Goal: Transaction & Acquisition: Purchase product/service

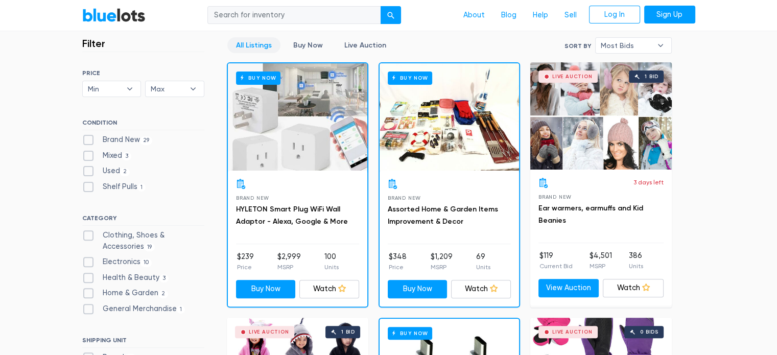
scroll to position [256, 0]
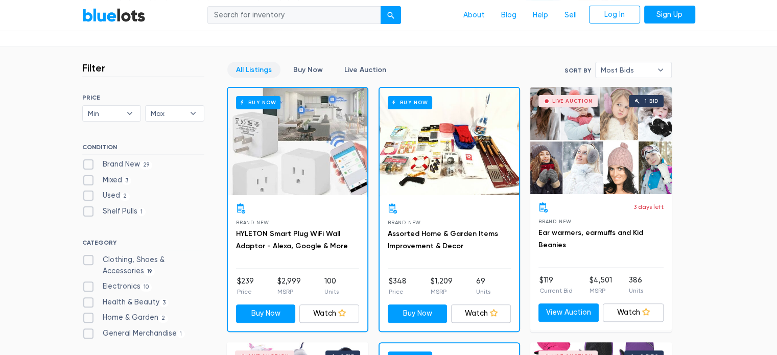
click at [120, 288] on label "Electronics 10" at bounding box center [117, 286] width 70 height 11
click at [89, 288] on input "Electronics 10" at bounding box center [85, 284] width 7 height 7
checkbox input "true"
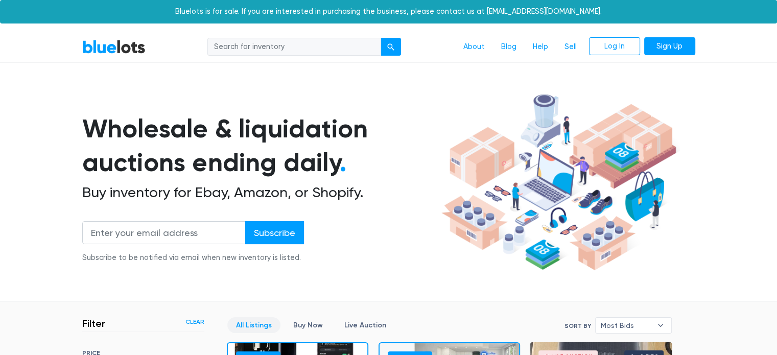
click at [271, 49] on input "search" at bounding box center [295, 47] width 174 height 18
type input "laptops"
click at [389, 48] on div "submit" at bounding box center [390, 46] width 7 height 7
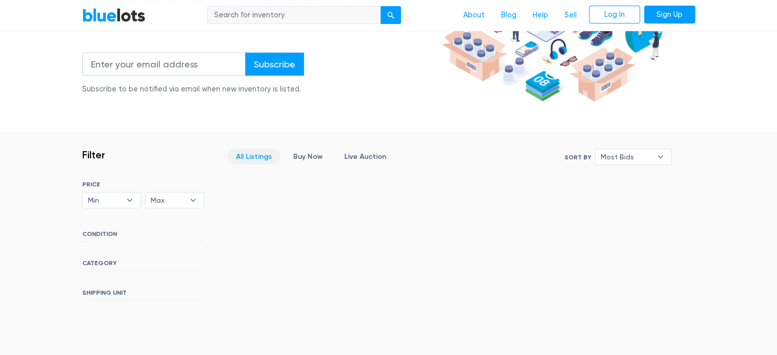
scroll to position [204, 0]
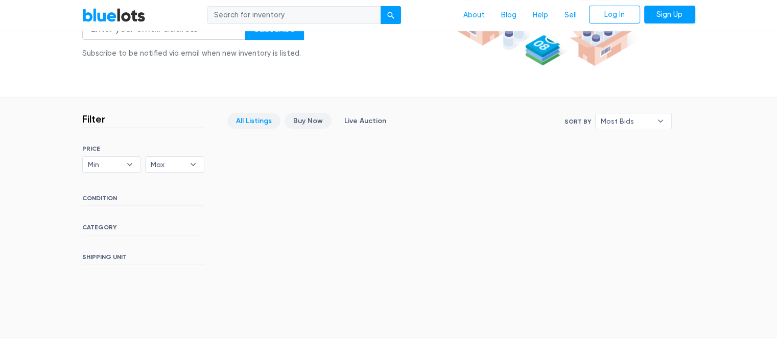
click at [312, 118] on link "Buy Now" at bounding box center [308, 121] width 47 height 16
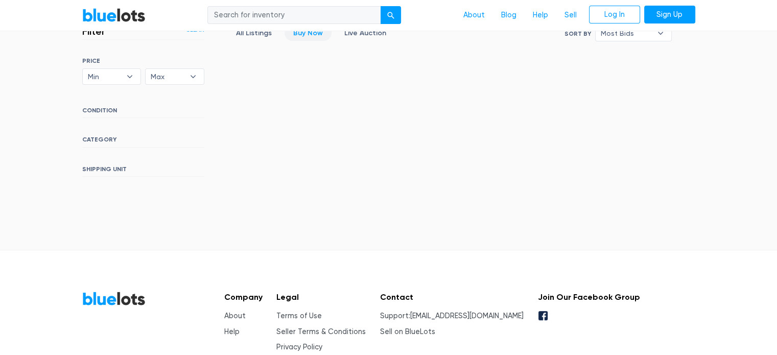
scroll to position [149, 0]
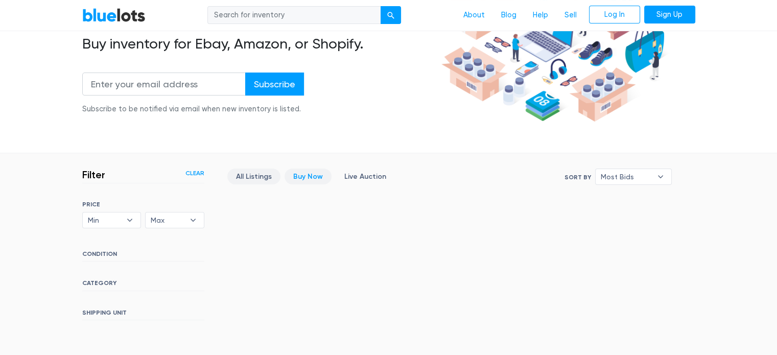
click at [262, 171] on link "All Listings" at bounding box center [253, 177] width 53 height 16
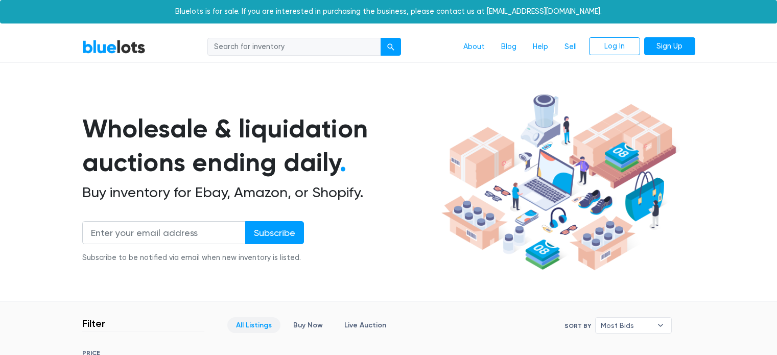
scroll to position [275, 0]
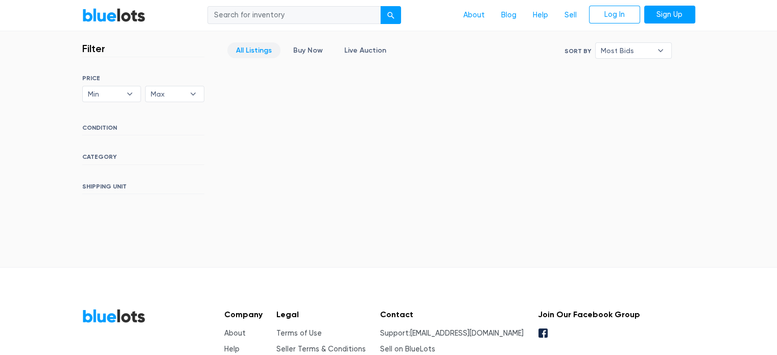
click at [92, 155] on h6 "CATEGORY" at bounding box center [143, 158] width 122 height 11
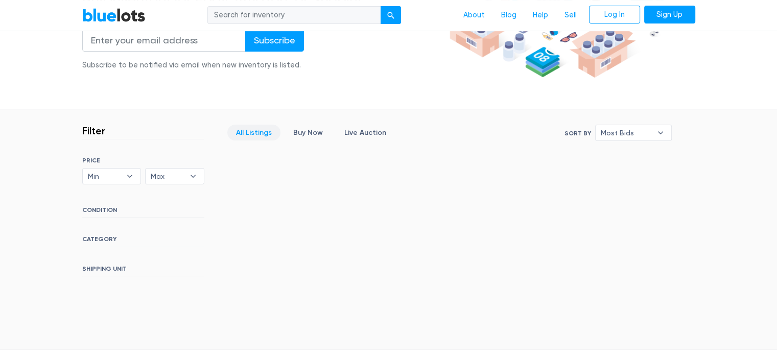
scroll to position [256, 0]
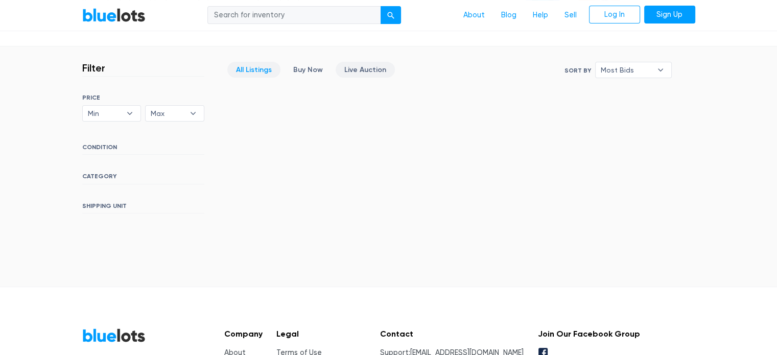
click at [366, 70] on link "Live Auction" at bounding box center [365, 70] width 59 height 16
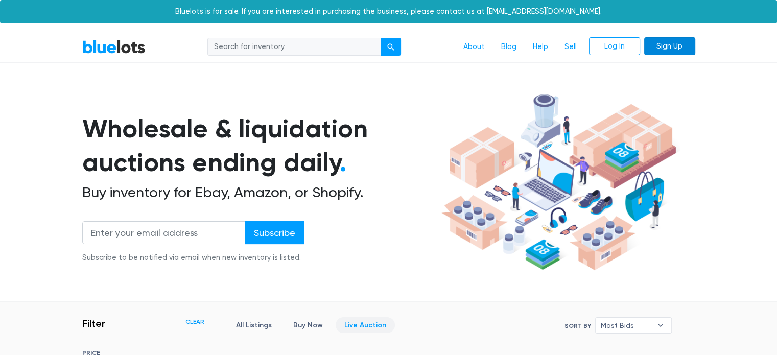
click at [669, 49] on link "Sign Up" at bounding box center [670, 46] width 51 height 18
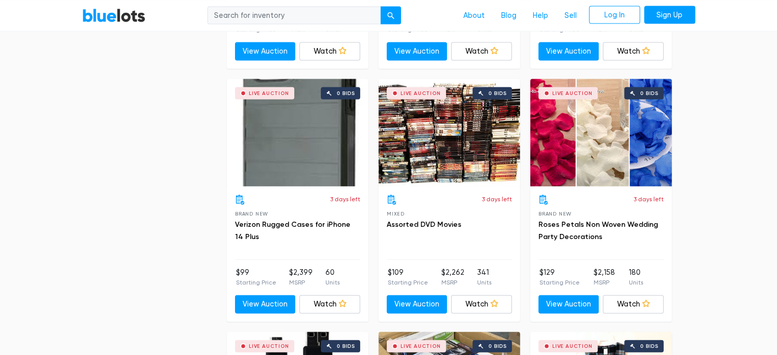
scroll to position [2214, 0]
